Goal: Information Seeking & Learning: Compare options

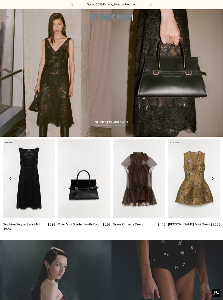
click at [8, 17] on icon "Open menu modal" at bounding box center [7, 17] width 6 height 4
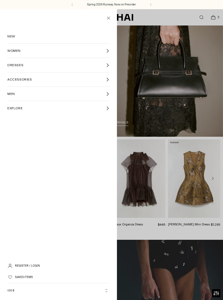
click at [10, 33] on link "NEW" at bounding box center [58, 36] width 102 height 14
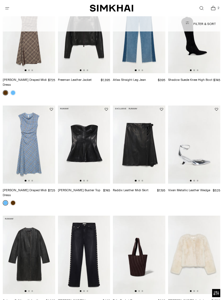
scroll to position [507, 0]
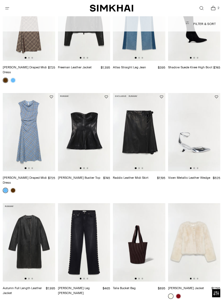
click at [84, 132] on img at bounding box center [84, 132] width 52 height 78
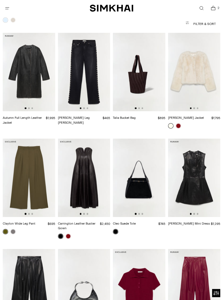
scroll to position [678, 0]
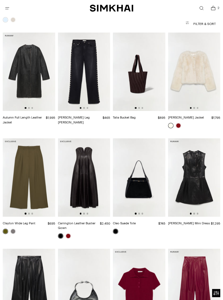
click at [191, 73] on img at bounding box center [194, 72] width 52 height 78
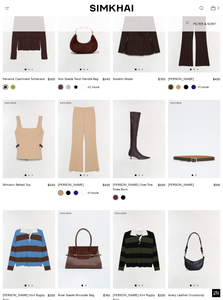
scroll to position [1090, 0]
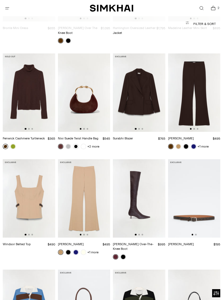
click at [136, 100] on img at bounding box center [139, 92] width 52 height 78
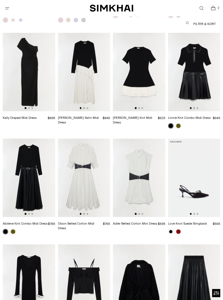
scroll to position [2847, 0]
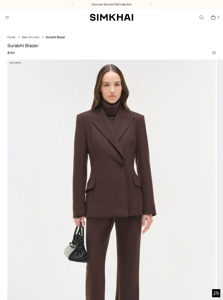
scroll to position [57, 0]
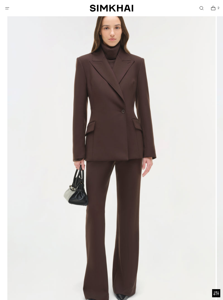
click at [8, 11] on span "Open menu modal" at bounding box center [7, 8] width 6 height 6
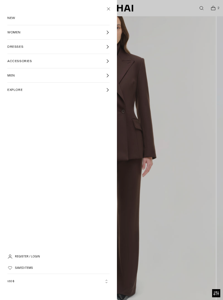
click at [11, 21] on link "NEW" at bounding box center [58, 18] width 102 height 14
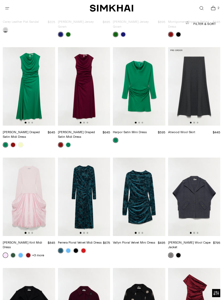
scroll to position [8662, 0]
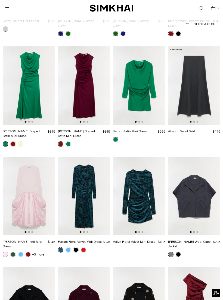
click at [30, 157] on img at bounding box center [29, 196] width 52 height 78
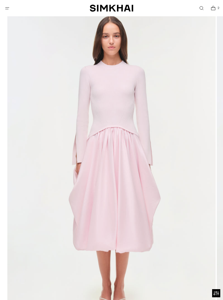
scroll to position [49, 0]
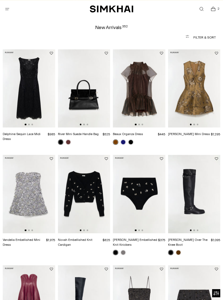
scroll to position [8, 0]
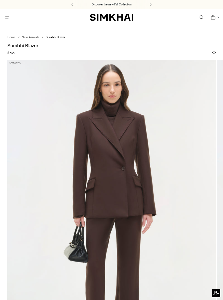
click at [4, 17] on span "Open menu modal" at bounding box center [7, 17] width 9 height 9
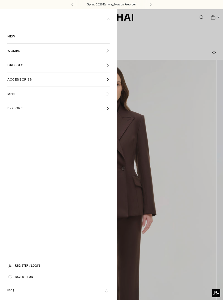
click at [16, 55] on link "WOMEN" at bounding box center [58, 51] width 102 height 14
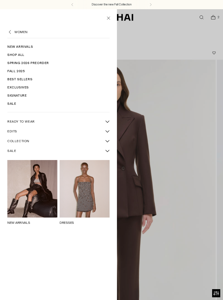
click at [11, 119] on span "READY TO WEAR" at bounding box center [20, 121] width 27 height 5
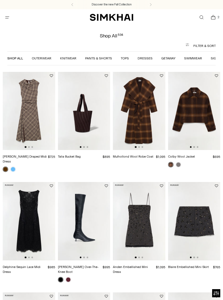
click at [147, 57] on link "Dresses" at bounding box center [144, 58] width 15 height 4
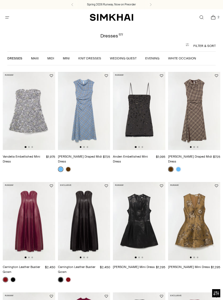
click at [82, 124] on img at bounding box center [84, 111] width 52 height 78
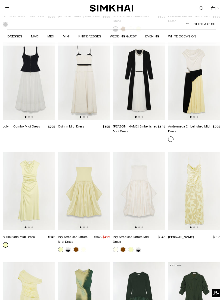
scroll to position [1543, 0]
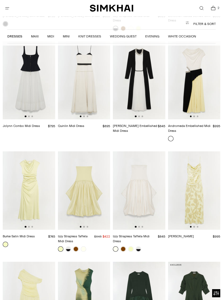
click at [210, 26] on button "Filter & Sort" at bounding box center [111, 23] width 208 height 11
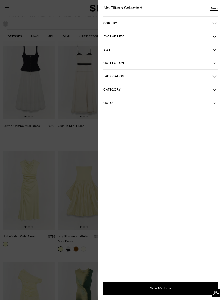
click at [212, 26] on button "Sort by" at bounding box center [160, 23] width 114 height 13
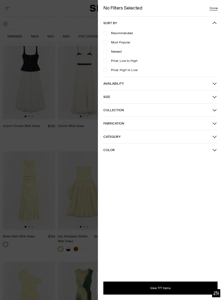
click at [116, 51] on span "Newest" at bounding box center [114, 51] width 14 height 5
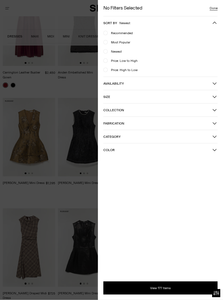
scroll to position [30, 0]
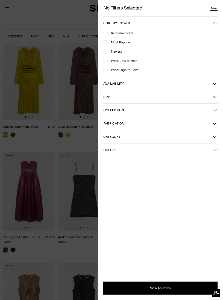
click at [170, 295] on button "View 177 Items" at bounding box center [160, 288] width 114 height 13
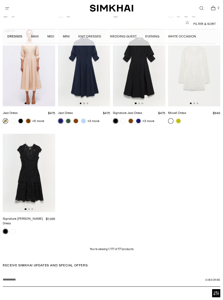
scroll to position [4711, 0]
click at [7, 13] on span "Open menu modal" at bounding box center [7, 8] width 11 height 11
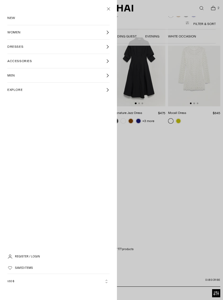
click at [13, 21] on link "NEW" at bounding box center [58, 18] width 102 height 14
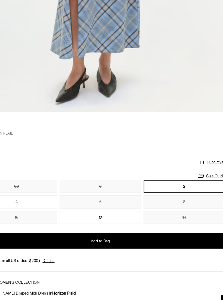
scroll to position [238, 0]
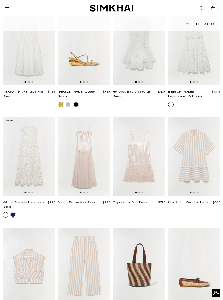
scroll to position [7313, 0]
